Goal: Information Seeking & Learning: Stay updated

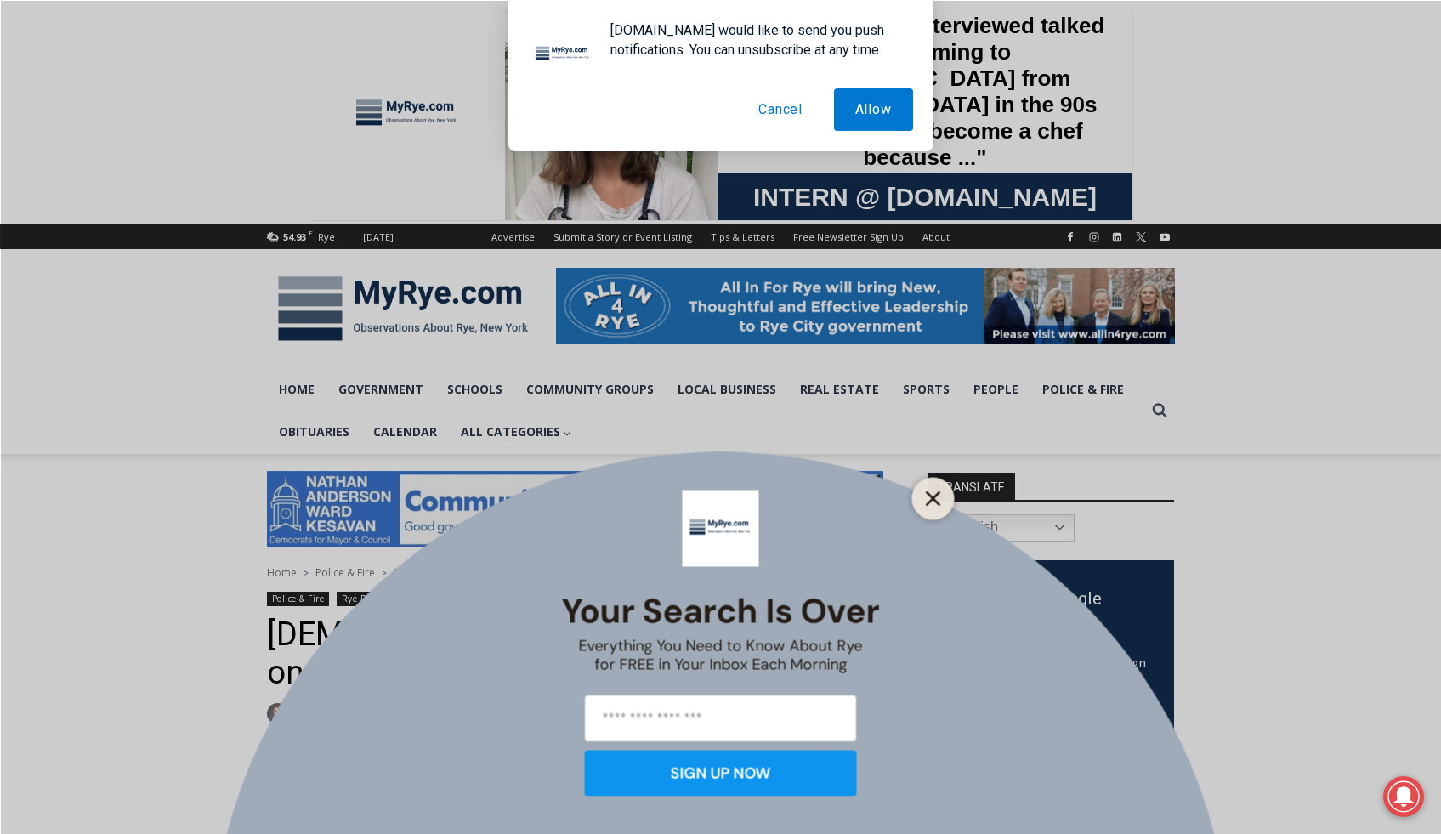
click at [941, 491] on icon "Close" at bounding box center [933, 498] width 15 height 15
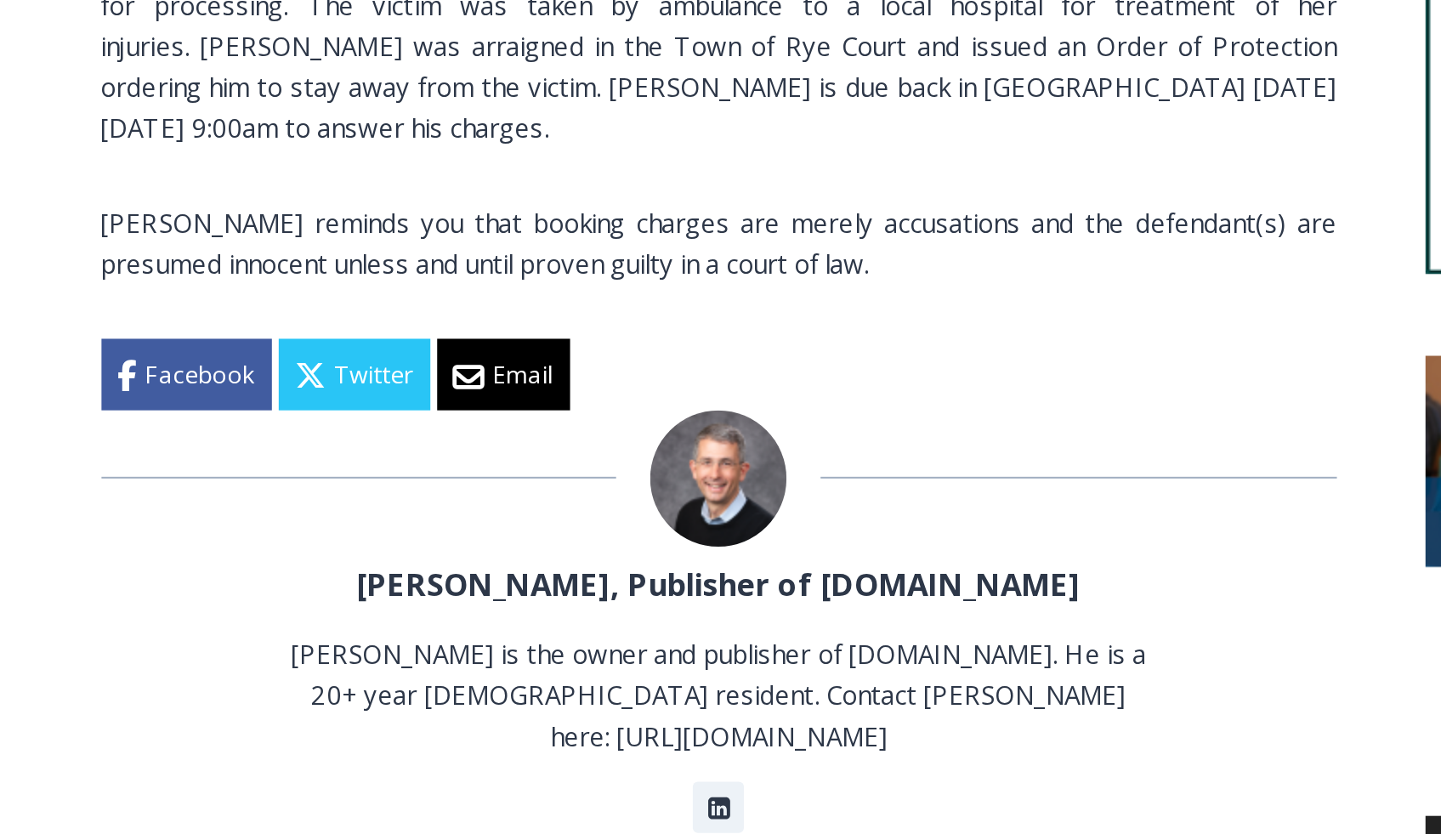
scroll to position [1060, 0]
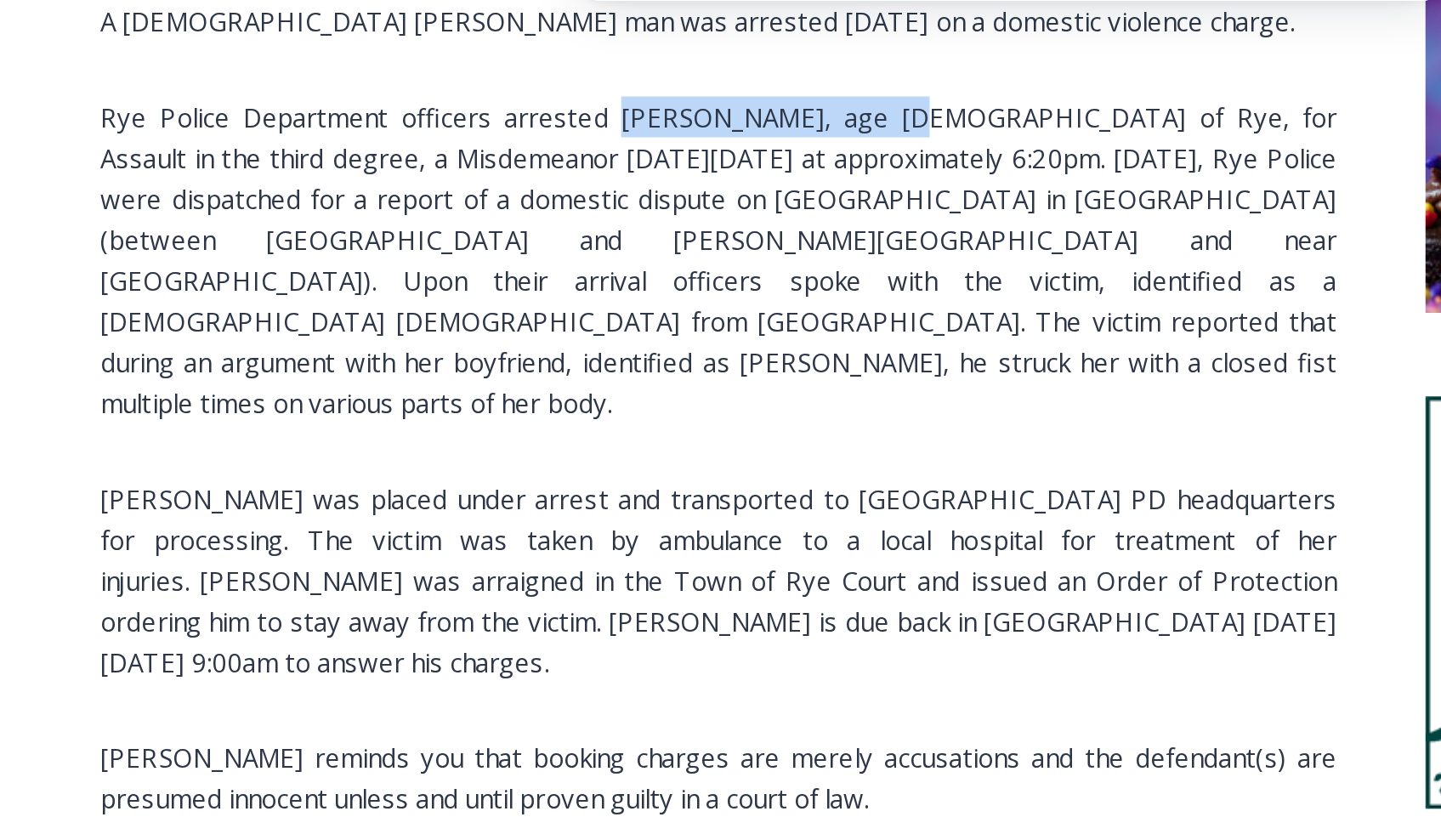
drag, startPoint x: 515, startPoint y: 207, endPoint x: 645, endPoint y: 206, distance: 129.3
click at [645, 206] on p "Rye Police Department officers arrested [PERSON_NAME], age [DEMOGRAPHIC_DATA] o…" at bounding box center [575, 280] width 617 height 163
copy p "[PERSON_NAME],"
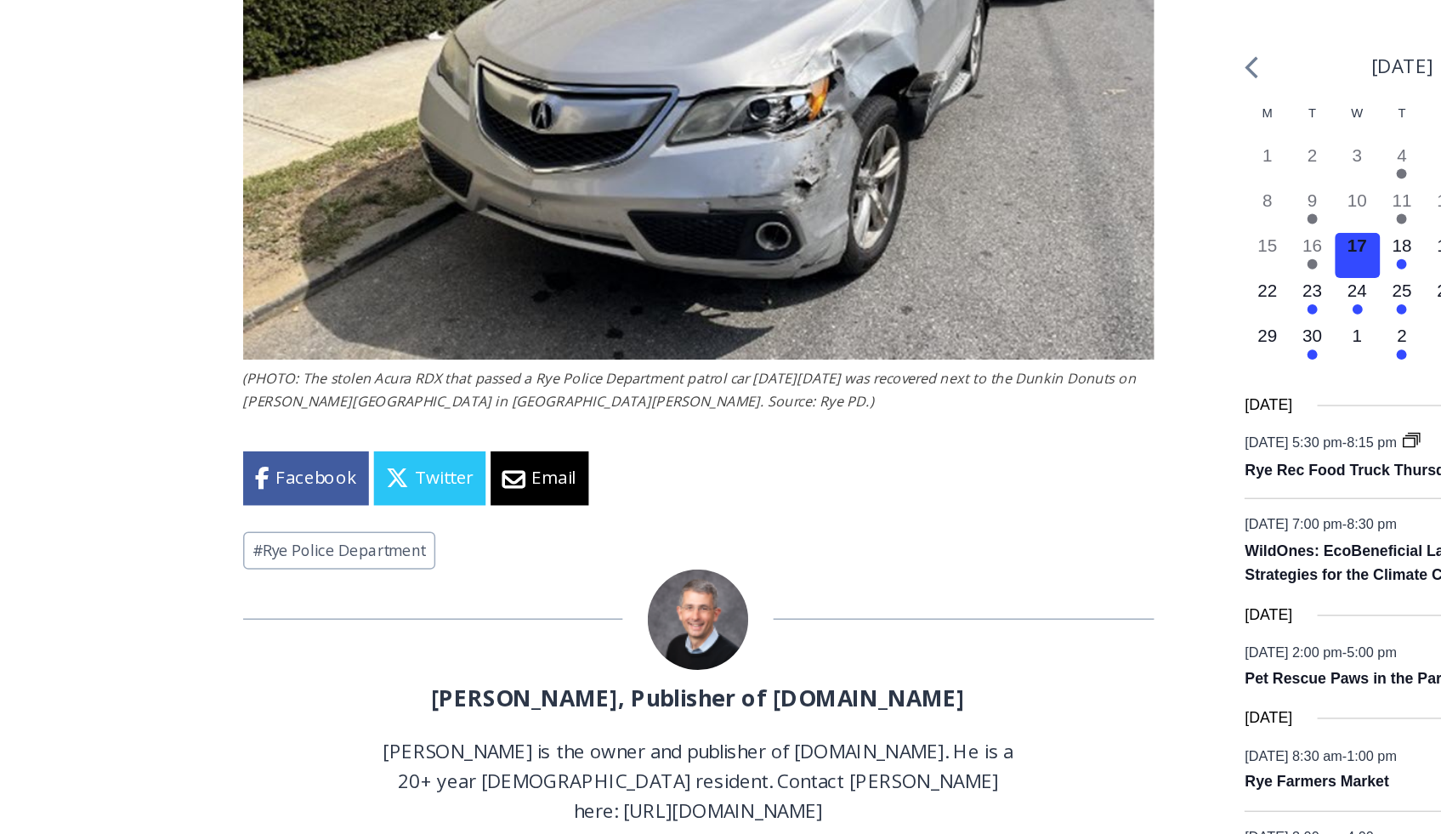
scroll to position [1715, 0]
